Goal: Complete application form: Complete application form

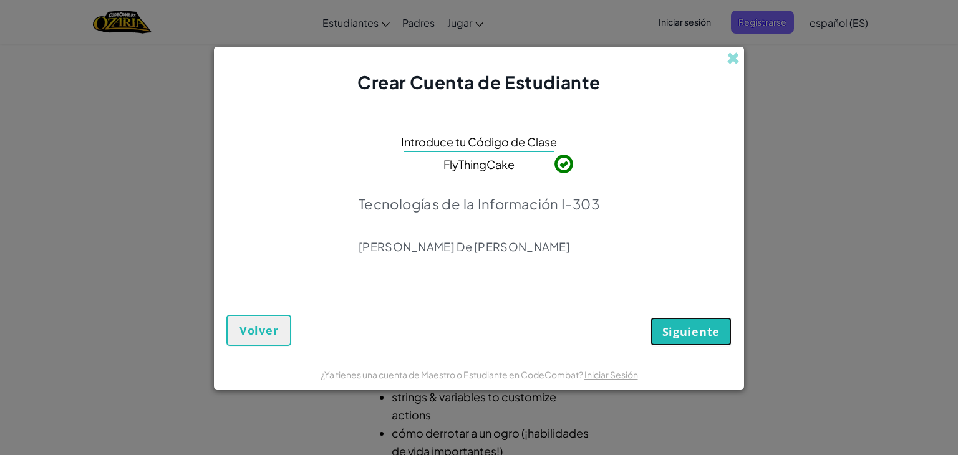
click at [667, 323] on button "Siguiente" at bounding box center [691, 332] width 81 height 29
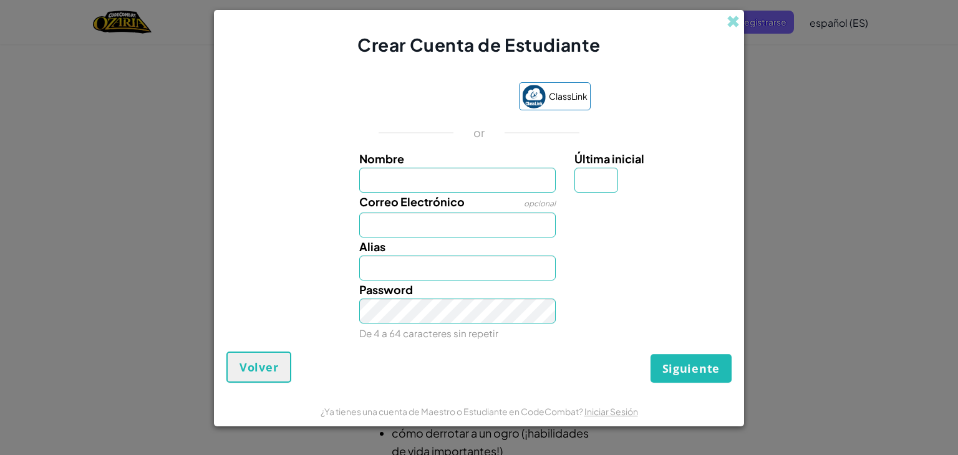
click at [554, 156] on label "Nombre" at bounding box center [457, 159] width 197 height 18
click at [554, 168] on input "Nombre" at bounding box center [457, 180] width 197 height 25
click at [561, 101] on span "ClassLink" at bounding box center [568, 96] width 39 height 18
click at [449, 184] on input "Nombre" at bounding box center [457, 180] width 197 height 25
type input "[PERSON_NAME]"
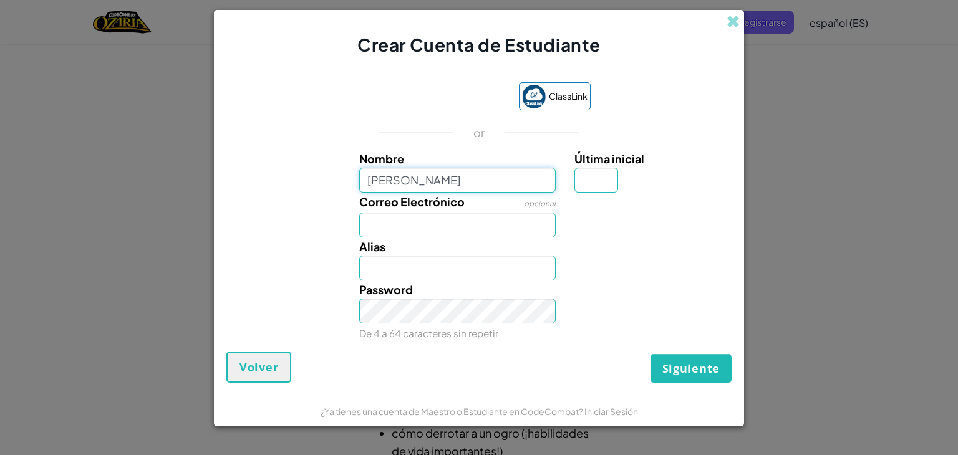
type input "[PERSON_NAME]"
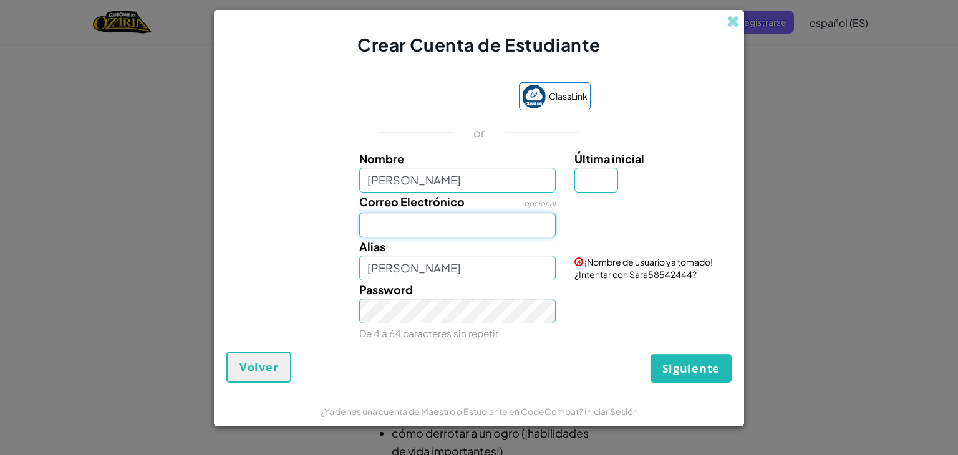
click at [513, 230] on input "Correo Electrónico" at bounding box center [457, 225] width 197 height 25
type input "[EMAIL_ADDRESS][DOMAIN_NAME]"
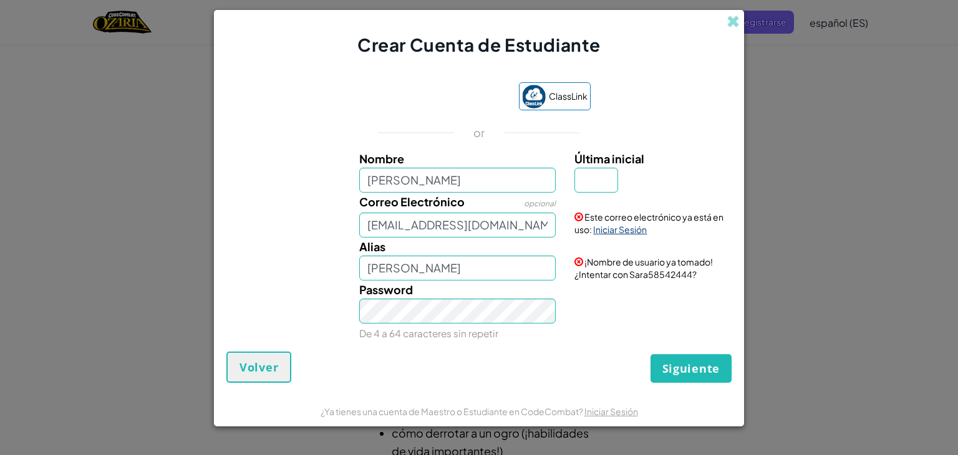
click at [623, 230] on link "Iniciar Sesión" at bounding box center [620, 229] width 54 height 11
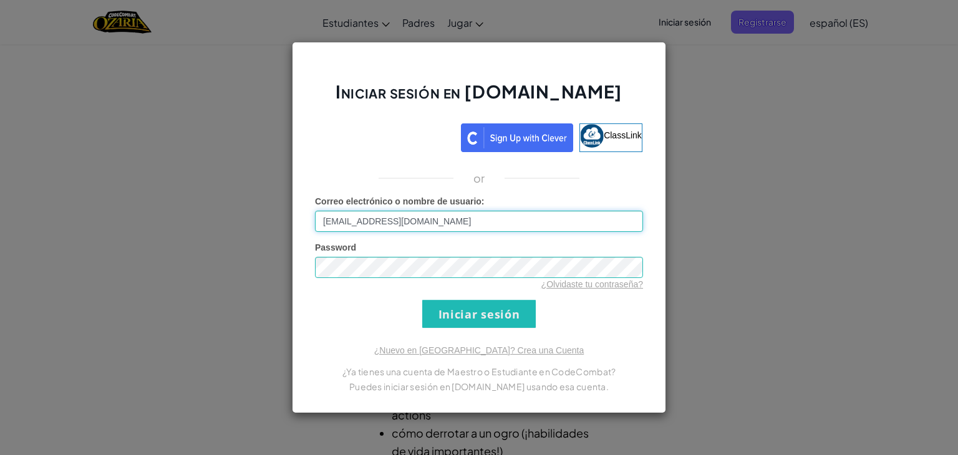
click at [499, 225] on input "[EMAIL_ADDRESS][DOMAIN_NAME]" at bounding box center [479, 221] width 328 height 21
click at [524, 308] on input "Iniciar sesión" at bounding box center [479, 314] width 114 height 28
